Goal: Task Accomplishment & Management: Manage account settings

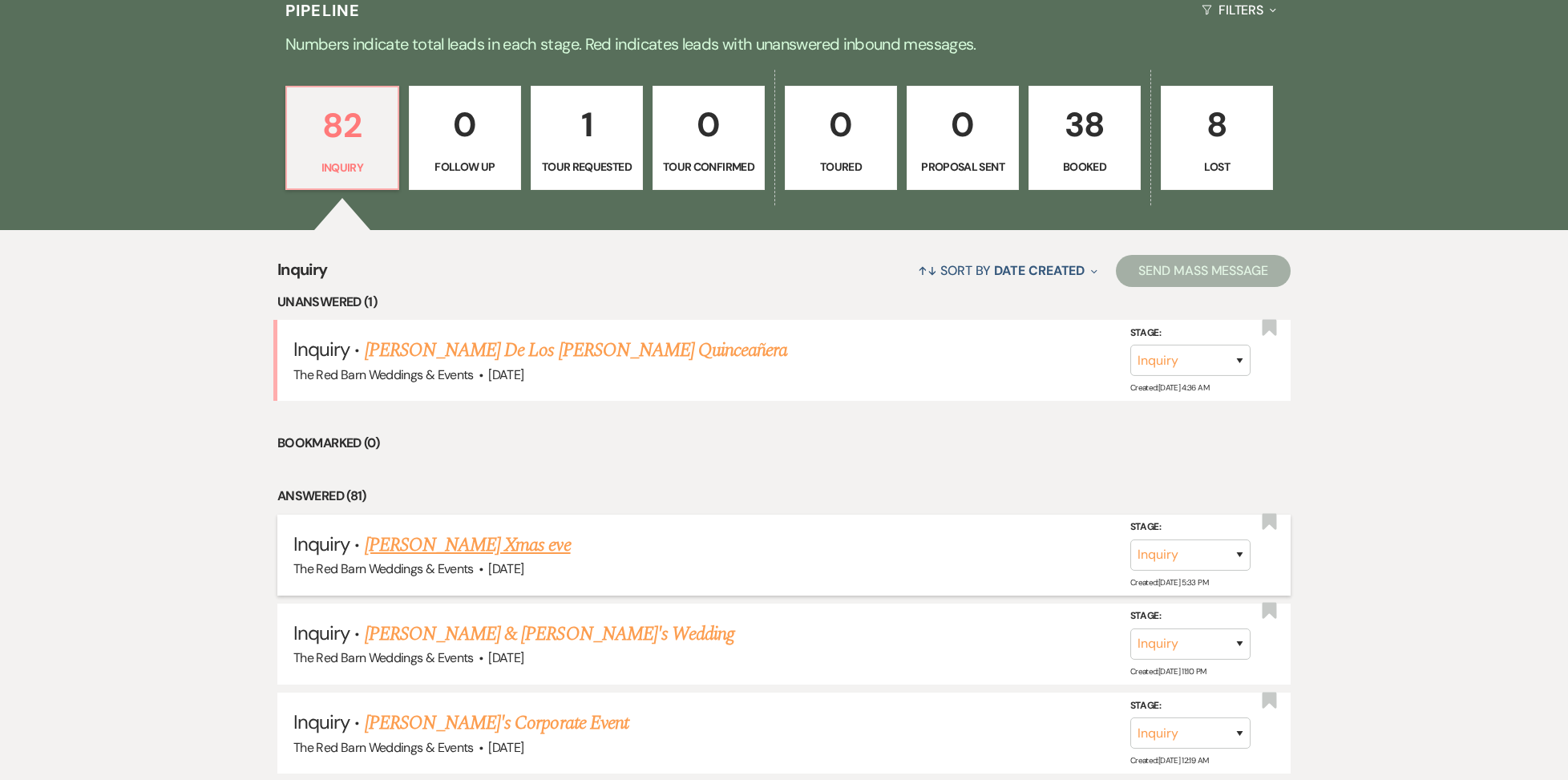
scroll to position [1076, 0]
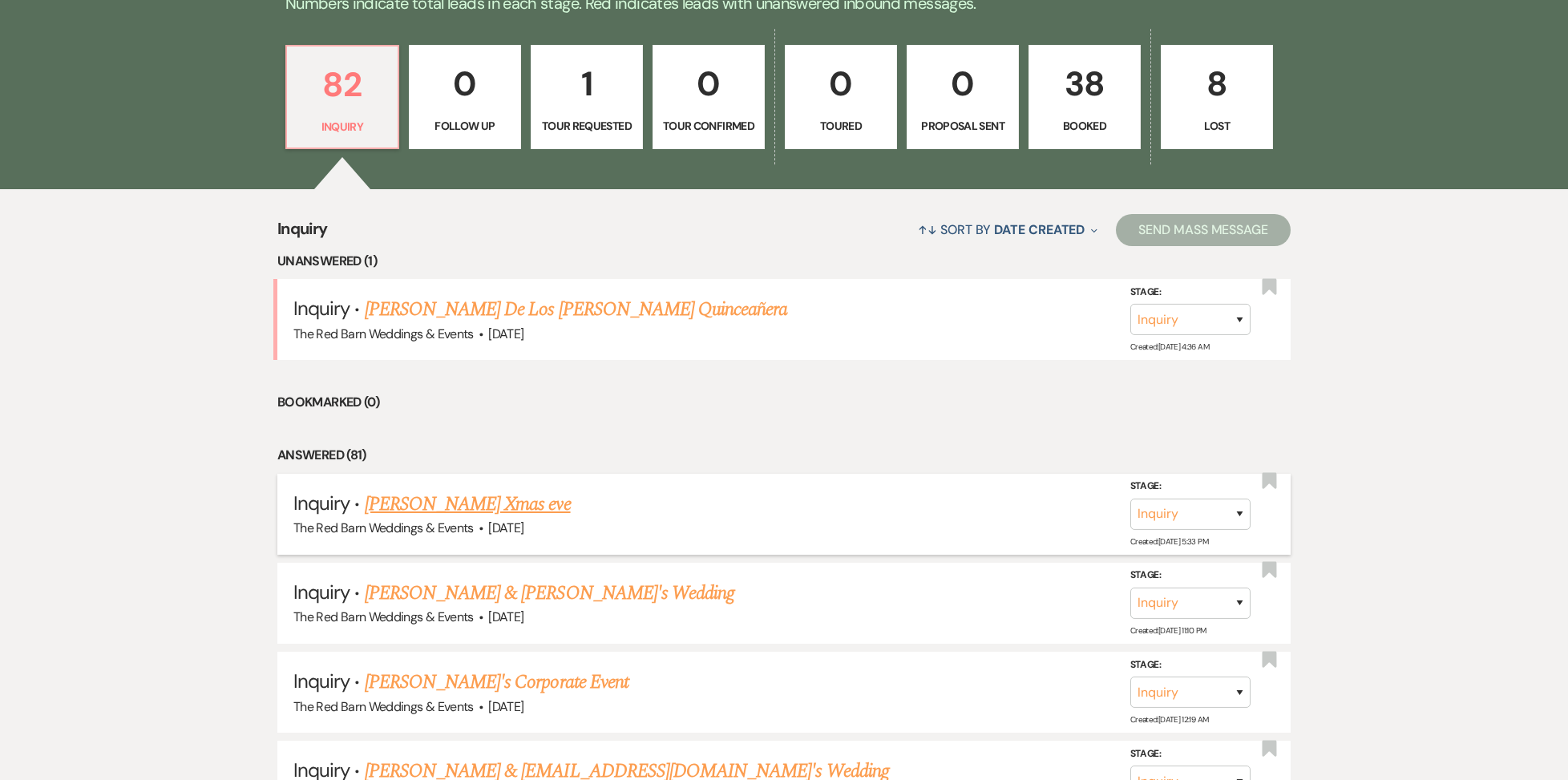
click at [481, 508] on link "[PERSON_NAME] Xmas eve" at bounding box center [467, 503] width 206 height 29
select select "5"
select select "13"
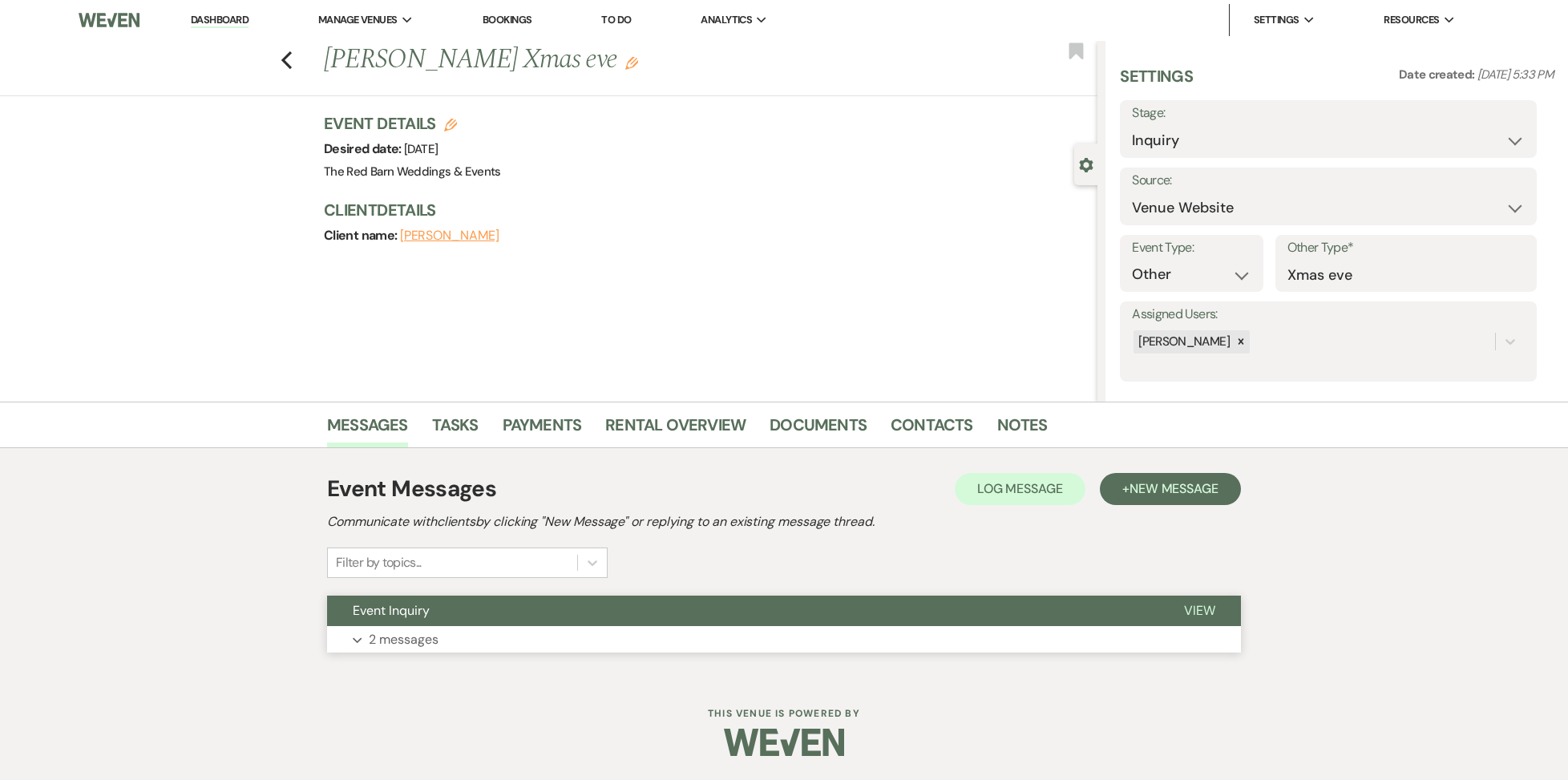
scroll to position [1, 0]
click at [401, 611] on span "Event Inquiry" at bounding box center [391, 610] width 77 height 17
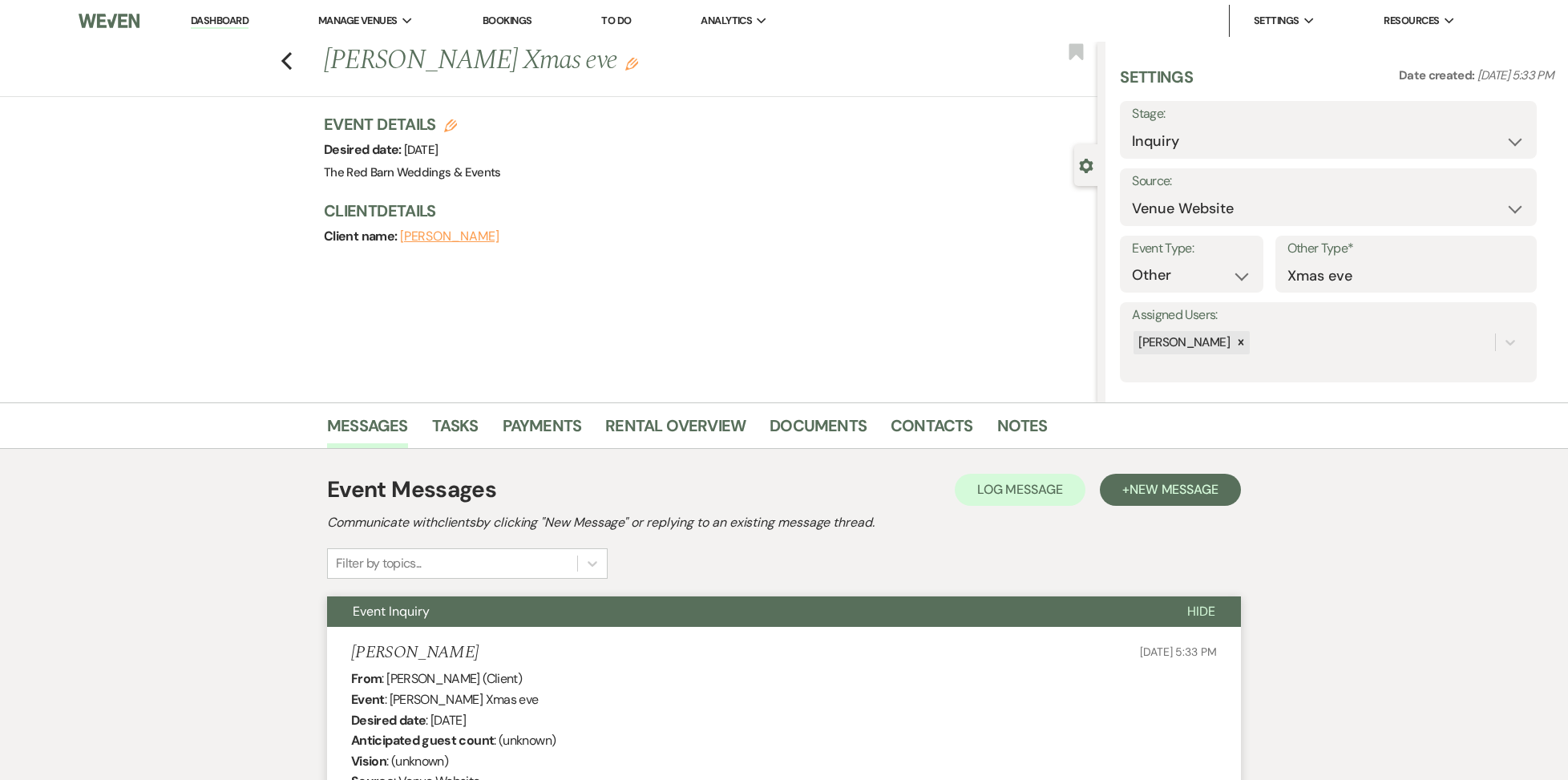
scroll to position [0, 0]
click at [214, 25] on link "Dashboard" at bounding box center [220, 21] width 58 height 15
